Goal: Task Accomplishment & Management: Manage account settings

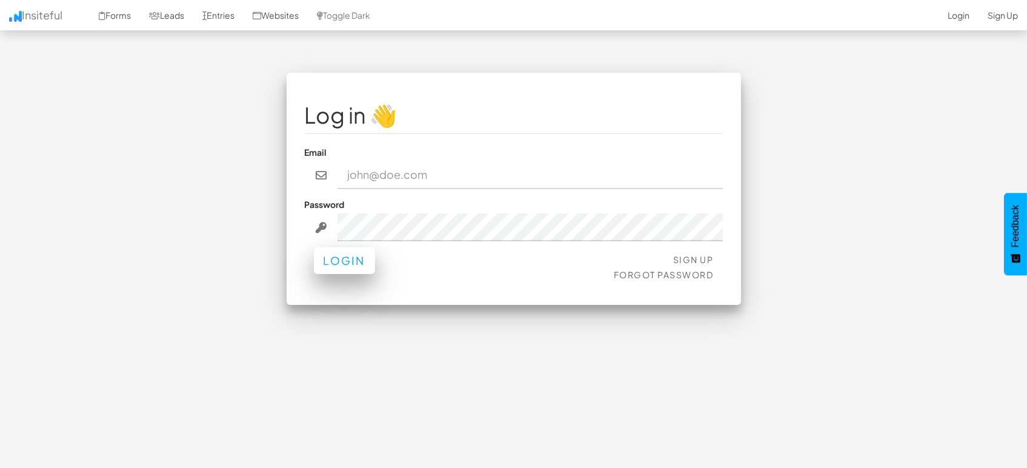
type input "[EMAIL_ADDRESS][DOMAIN_NAME]"
click at [335, 262] on button "Login" at bounding box center [344, 260] width 61 height 27
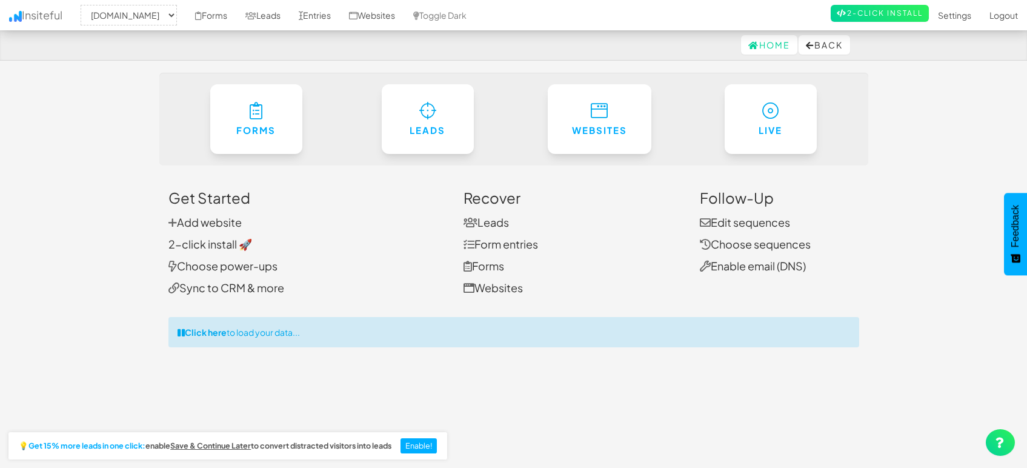
select select "1505"
click at [273, 16] on link "Leads" at bounding box center [262, 15] width 53 height 30
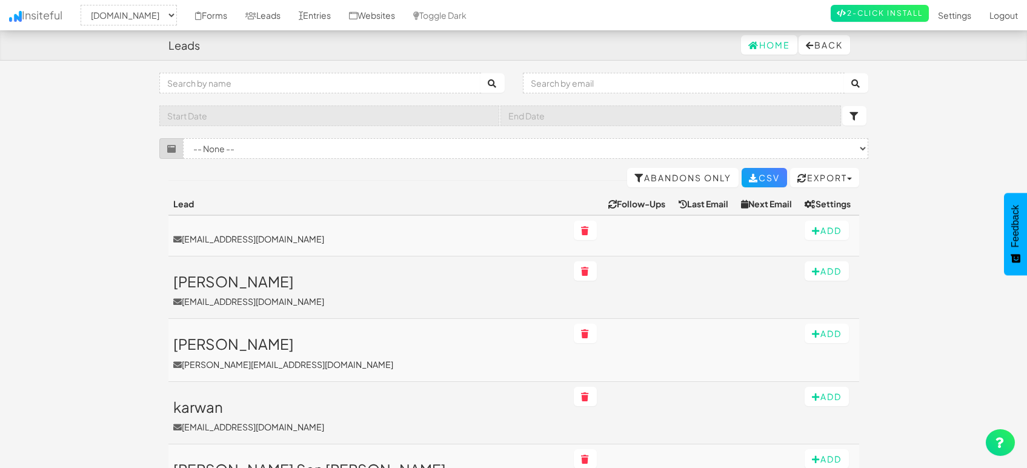
select select "1505"
click at [331, 15] on link "Entries" at bounding box center [314, 15] width 50 height 30
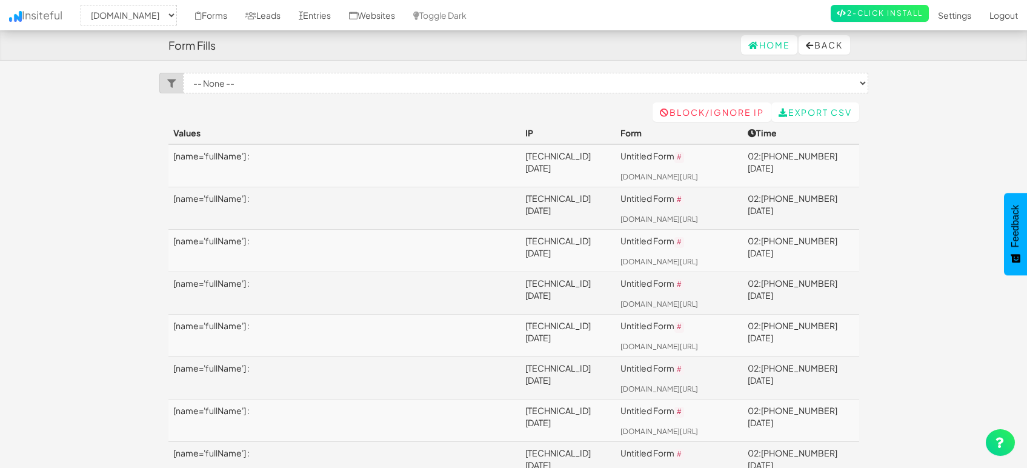
select select "1505"
